Goal: Transaction & Acquisition: Obtain resource

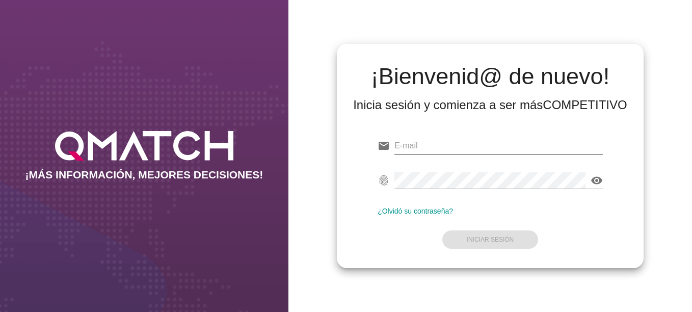
click at [468, 148] on input "email" at bounding box center [498, 146] width 208 height 16
type input "[EMAIL_ADDRESS][DOMAIN_NAME]"
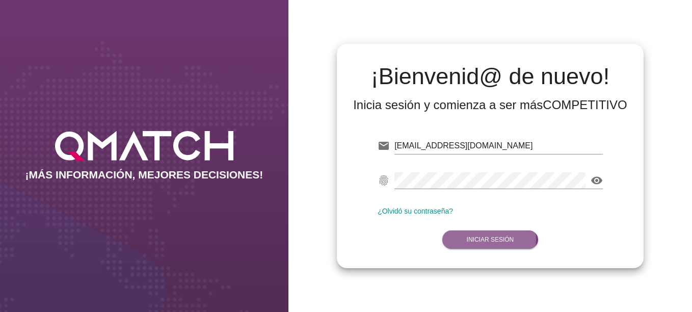
click at [477, 236] on strong "Iniciar Sesión" at bounding box center [490, 239] width 47 height 7
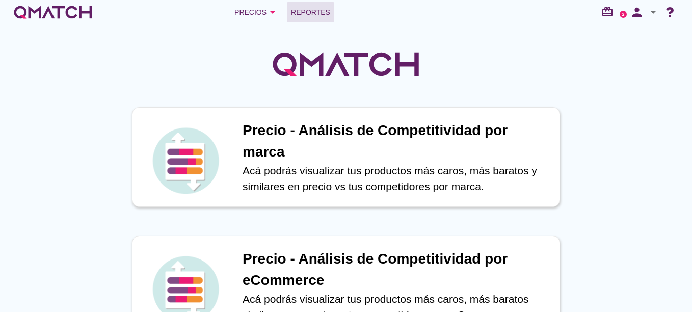
click at [306, 14] on span "Reportes" at bounding box center [310, 12] width 39 height 12
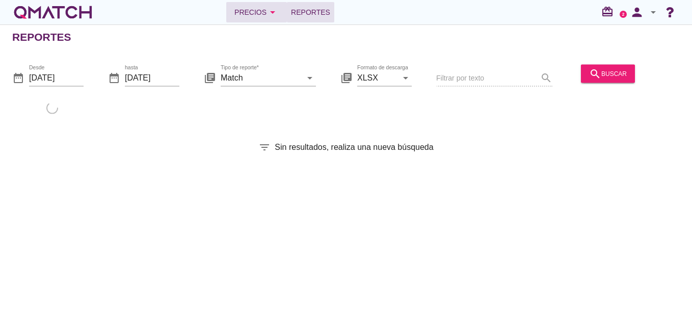
click at [245, 10] on div "Precios arrow_drop_down" at bounding box center [256, 12] width 44 height 12
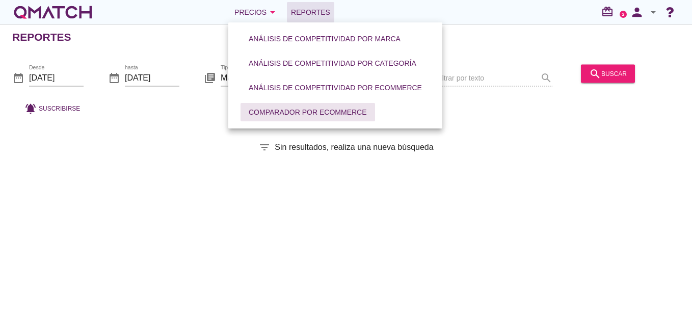
click at [278, 110] on div "Comparador por eCommerce" at bounding box center [308, 112] width 118 height 11
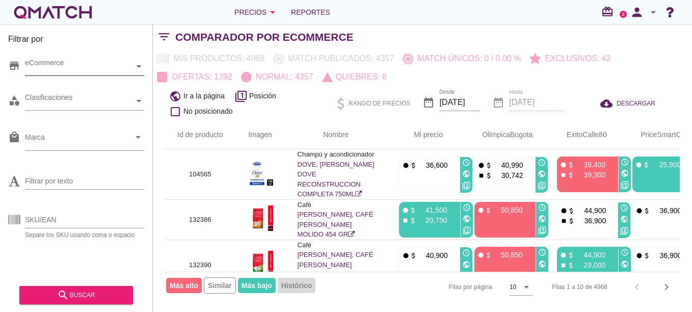
click at [68, 64] on div "eCommerce" at bounding box center [79, 66] width 109 height 11
click at [29, 84] on div at bounding box center [33, 84] width 10 height 13
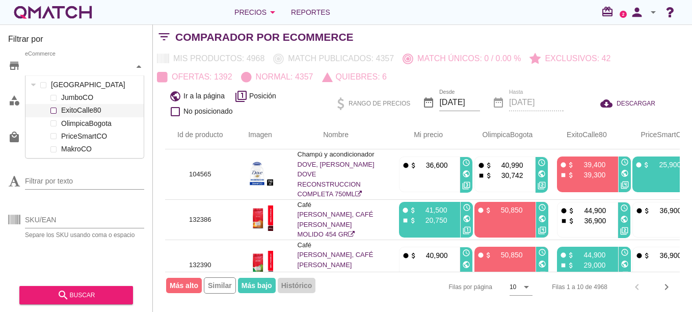
click at [57, 112] on div at bounding box center [53, 110] width 10 height 13
click at [90, 223] on input "SKU/EAN" at bounding box center [84, 219] width 119 height 16
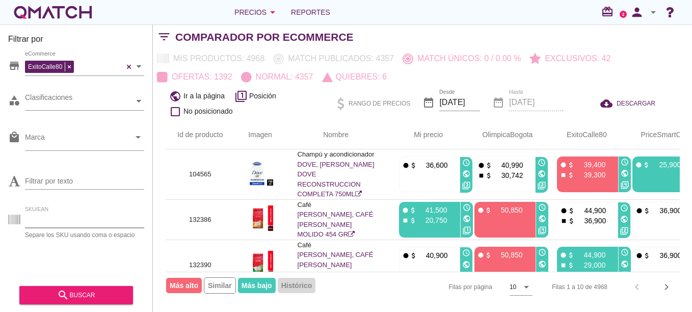
paste input "118397"
type input "118397"
click at [108, 292] on div "search buscar" at bounding box center [76, 295] width 97 height 12
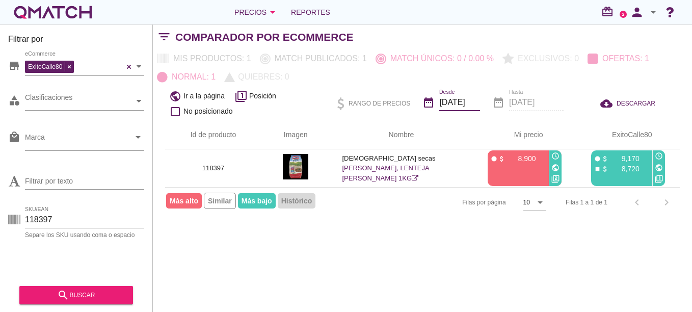
click at [469, 104] on input "[DATE]" at bounding box center [459, 102] width 41 height 16
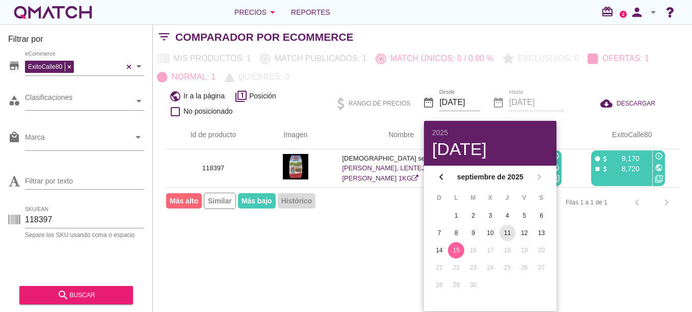
click at [501, 230] on div "11" at bounding box center [507, 232] width 16 height 9
type input "[DATE]"
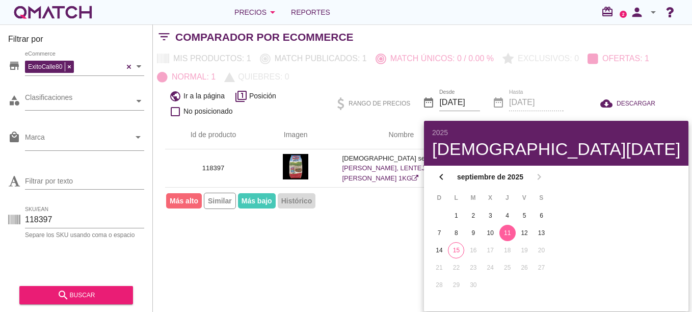
click at [398, 261] on div "Filtrar por store ExitoCalle80 eCommerce category Clasificaciones local_mall Ma…" at bounding box center [422, 167] width 539 height 287
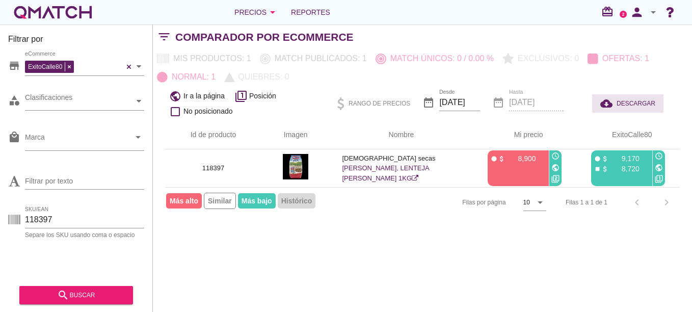
click at [629, 100] on span "DESCARGAR" at bounding box center [635, 103] width 39 height 9
drag, startPoint x: 77, startPoint y: 214, endPoint x: 0, endPoint y: 221, distance: 77.7
click at [0, 222] on html "2025 [DATE] chevron_left [DATE] chevron_right D L M X J V S 1 2 3 4 5 6 7 8 9 1…" at bounding box center [346, 156] width 692 height 312
paste input "36683"
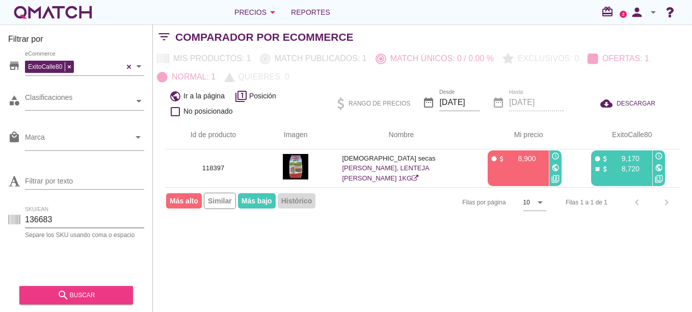
click at [87, 289] on div "search buscar" at bounding box center [76, 295] width 97 height 12
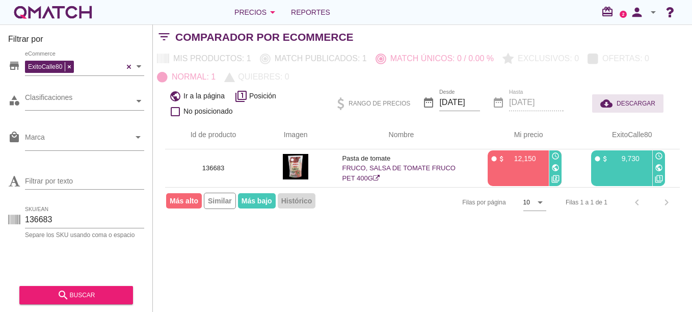
click at [625, 109] on div "cloud_download DESCARGAR" at bounding box center [627, 103] width 55 height 12
drag, startPoint x: 61, startPoint y: 222, endPoint x: 0, endPoint y: 238, distance: 62.8
click at [7, 230] on div "Filtrar por store ExitoCalle80 eCommerce category Clasificaciones local_mall Ma…" at bounding box center [76, 167] width 153 height 287
paste input "23412"
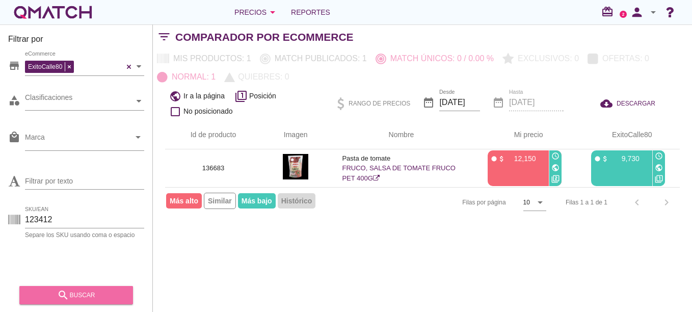
click at [114, 293] on div "search buscar" at bounding box center [76, 295] width 97 height 12
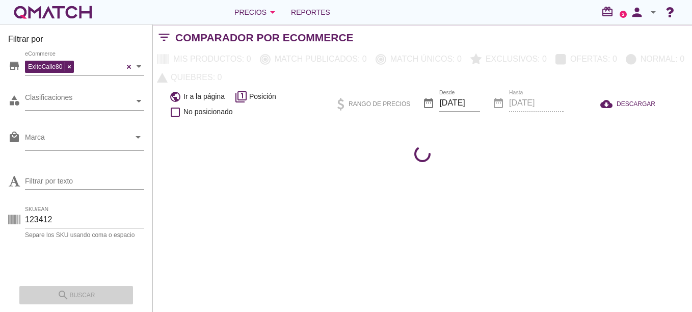
scroll to position [4, 0]
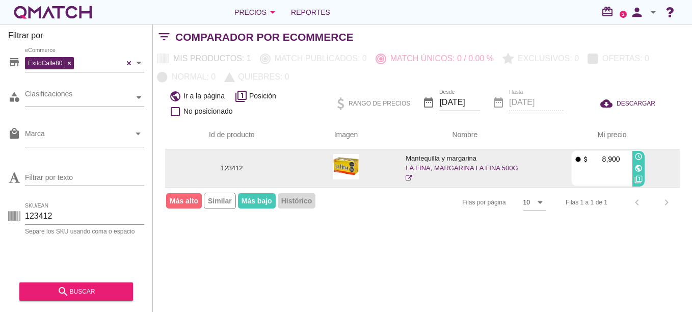
click at [446, 163] on p "Mantequilla y margarina" at bounding box center [465, 158] width 118 height 10
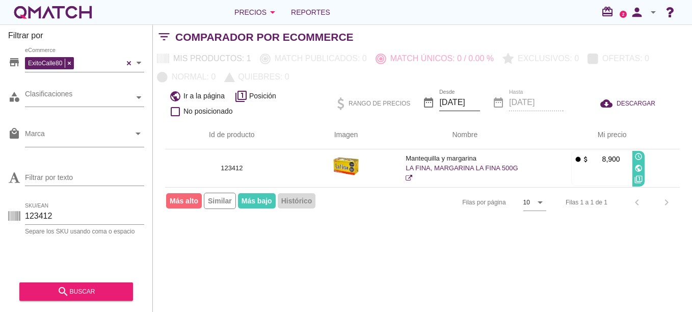
click at [476, 102] on input "[DATE]" at bounding box center [459, 102] width 41 height 16
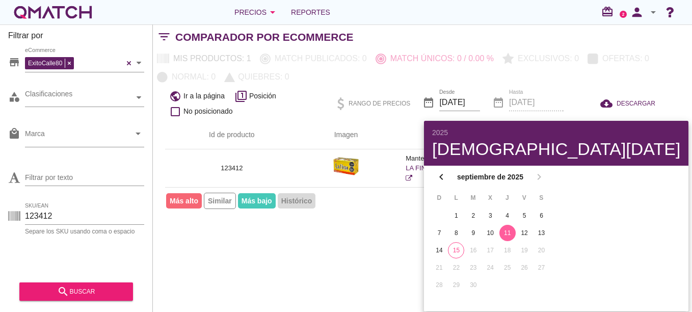
click at [500, 234] on div "11" at bounding box center [507, 232] width 16 height 9
click at [352, 234] on div "Filtrar por store ExitoCalle80 eCommerce category Clasificaciones local_mall Ma…" at bounding box center [422, 167] width 539 height 287
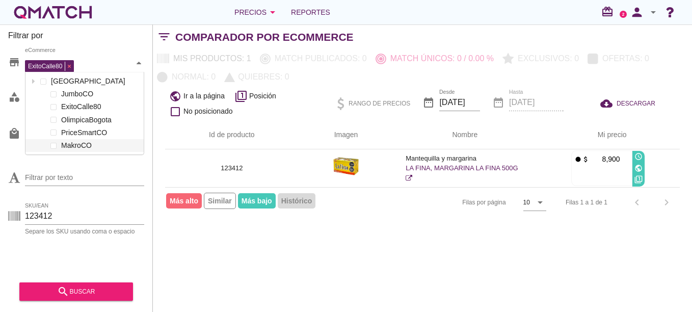
click at [70, 67] on div "ExitoCalle80" at bounding box center [50, 65] width 51 height 15
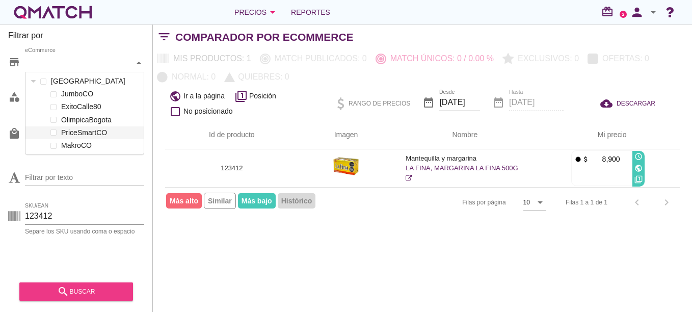
click at [79, 296] on div "search buscar" at bounding box center [76, 291] width 97 height 12
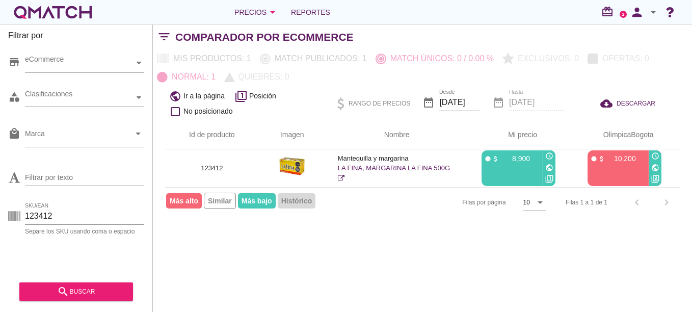
click at [422, 226] on div "Filtrar por store eCommerce category Clasificaciones local_mall Marca arrow_dro…" at bounding box center [422, 167] width 539 height 287
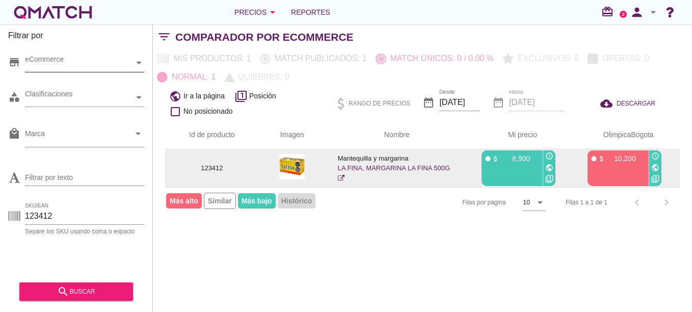
click at [232, 175] on td "123412" at bounding box center [212, 168] width 94 height 38
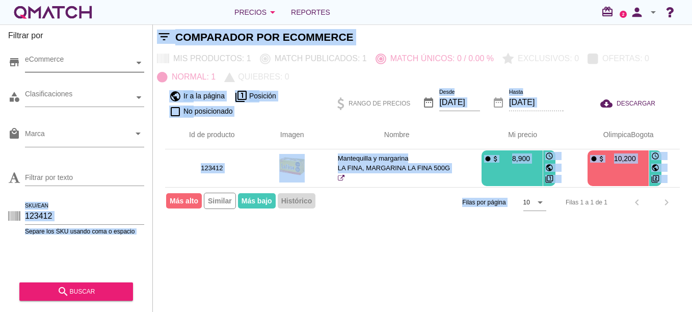
click at [0, 221] on html "5 10 15 20 25 50 [DATE] 5:10:58 am [DATE] 3:31:52 am 2025 [DATE] chevron_left […" at bounding box center [346, 156] width 692 height 312
drag, startPoint x: -2, startPoint y: 221, endPoint x: 84, endPoint y: 218, distance: 86.2
click at [85, 218] on input "123412" at bounding box center [84, 216] width 119 height 16
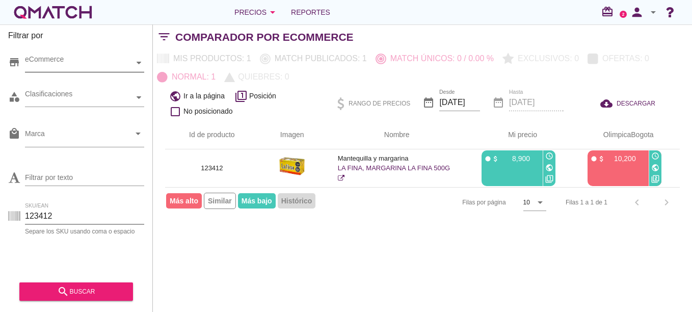
drag, startPoint x: 76, startPoint y: 219, endPoint x: 6, endPoint y: 215, distance: 70.4
click at [6, 216] on div "Filtrar por store eCommerce category Clasificaciones local_mall Marca arrow_dro…" at bounding box center [76, 167] width 153 height 287
paste input "7702161003007"
click at [110, 289] on div "search buscar" at bounding box center [76, 291] width 97 height 12
drag, startPoint x: 90, startPoint y: 214, endPoint x: 0, endPoint y: 208, distance: 89.9
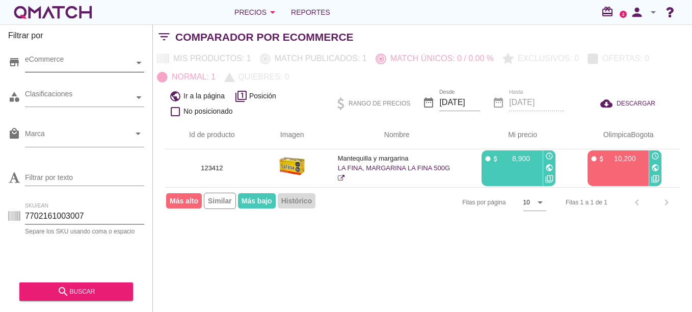
click at [0, 208] on div "Filtrar por store eCommerce category Clasificaciones local_mall Marca arrow_dro…" at bounding box center [76, 167] width 153 height 287
paste input "161013"
type input "161013"
click at [121, 70] on div "eCommerce" at bounding box center [79, 63] width 109 height 18
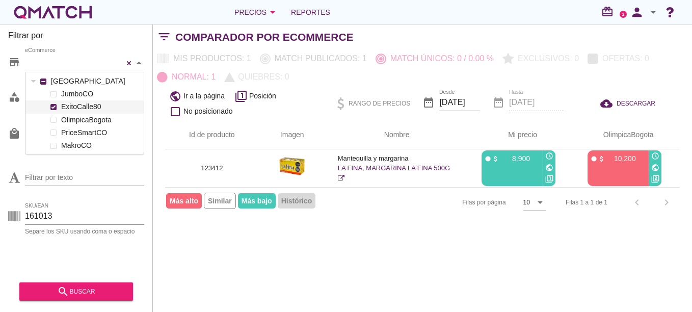
click at [55, 110] on div at bounding box center [53, 106] width 10 height 13
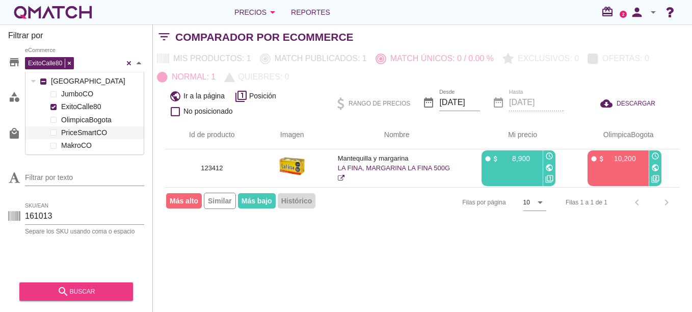
click at [82, 291] on div "search buscar" at bounding box center [76, 291] width 97 height 12
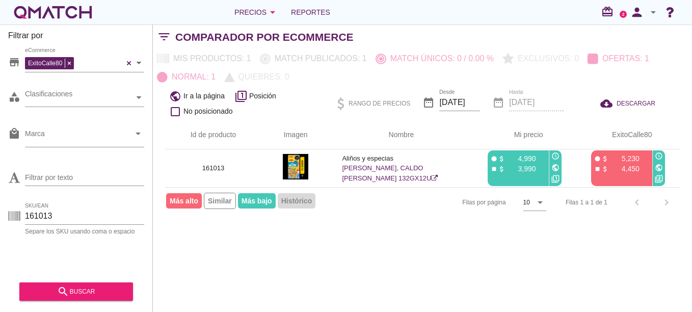
click at [440, 249] on div "Filtrar por store ExitoCalle80 eCommerce category Clasificaciones local_mall Ma…" at bounding box center [422, 167] width 539 height 287
